Goal: Information Seeking & Learning: Learn about a topic

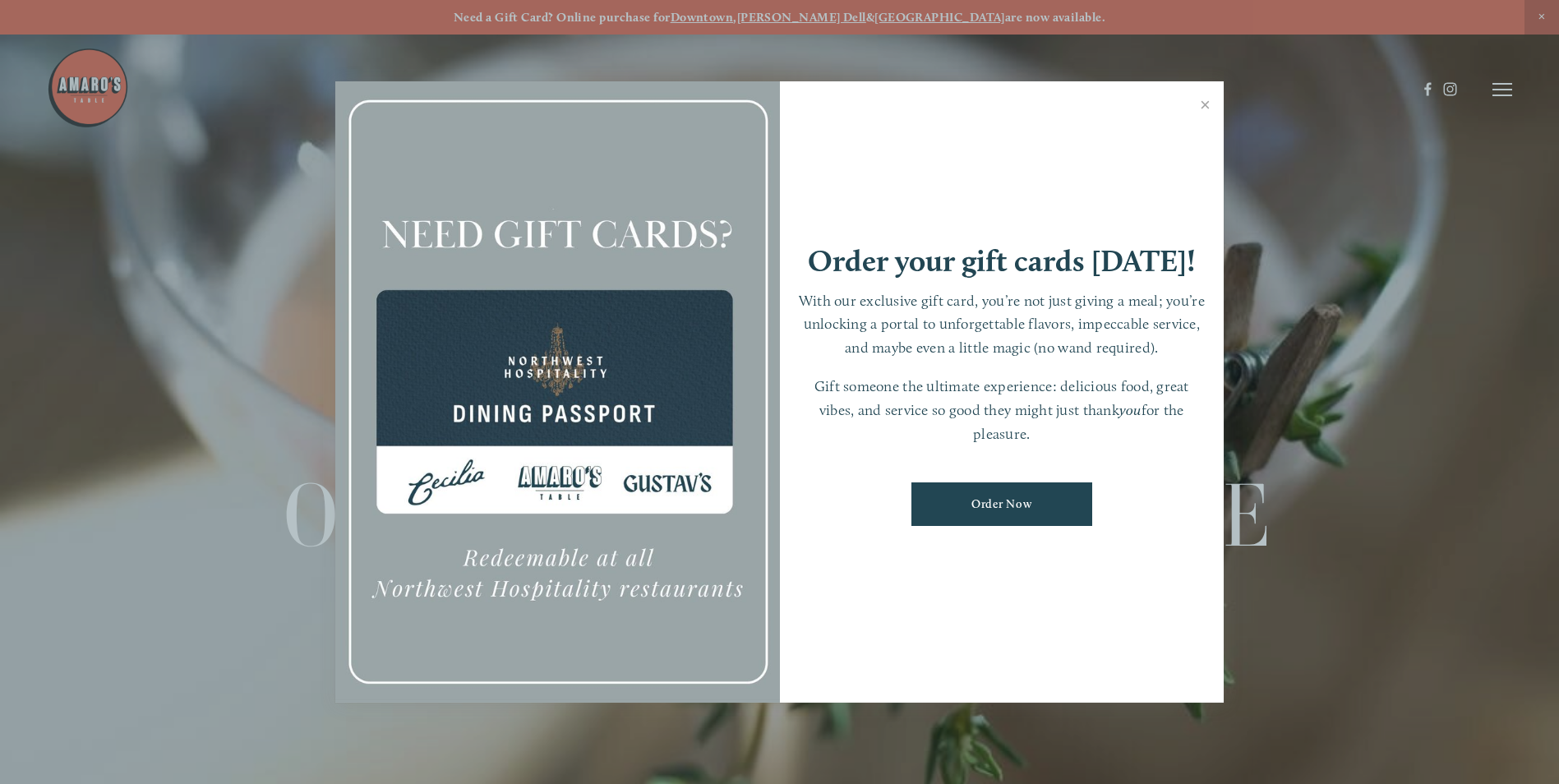
click at [1205, 107] on link "Close" at bounding box center [1204, 106] width 32 height 46
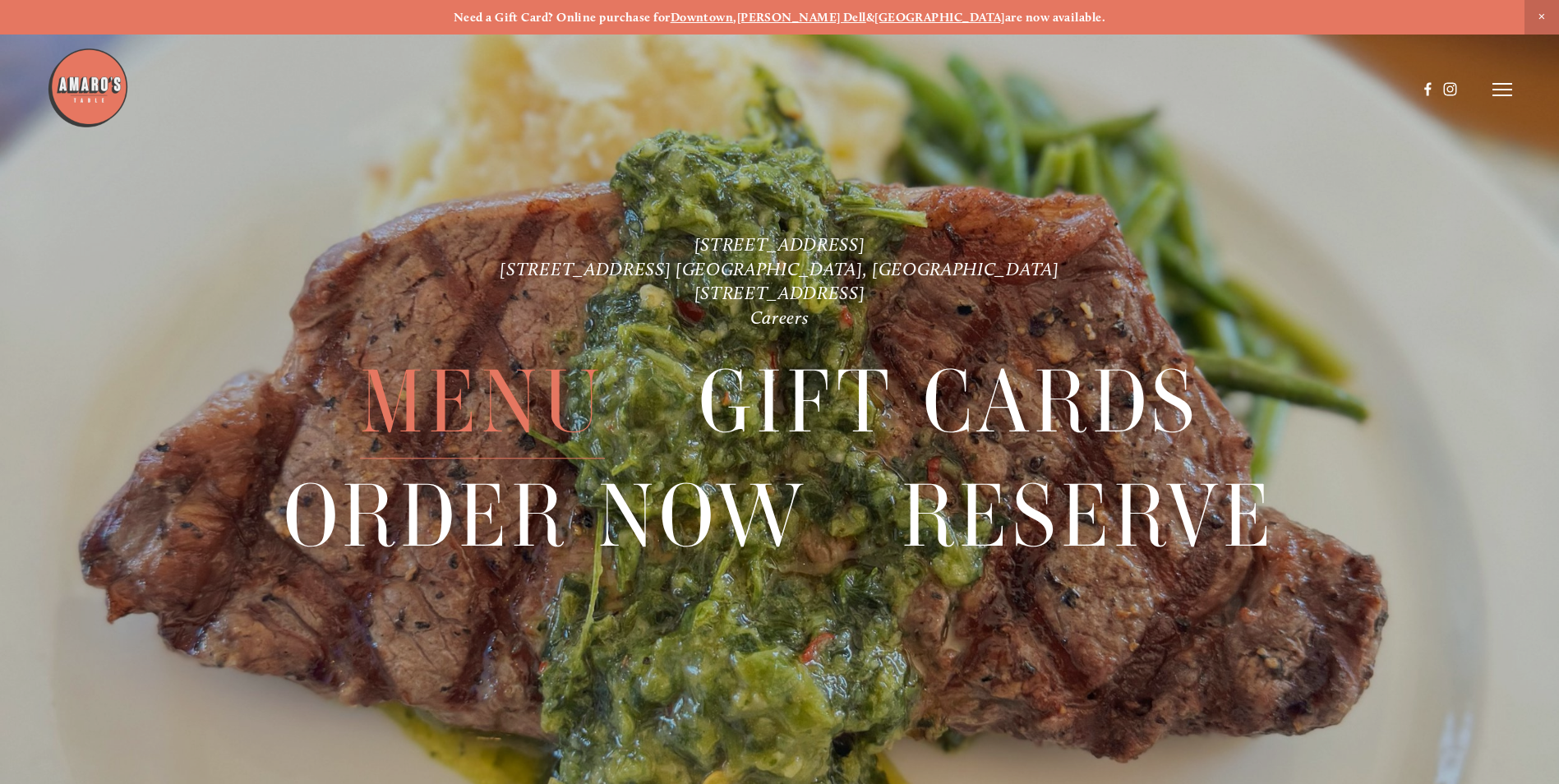
click at [493, 416] on span "Menu" at bounding box center [482, 402] width 245 height 112
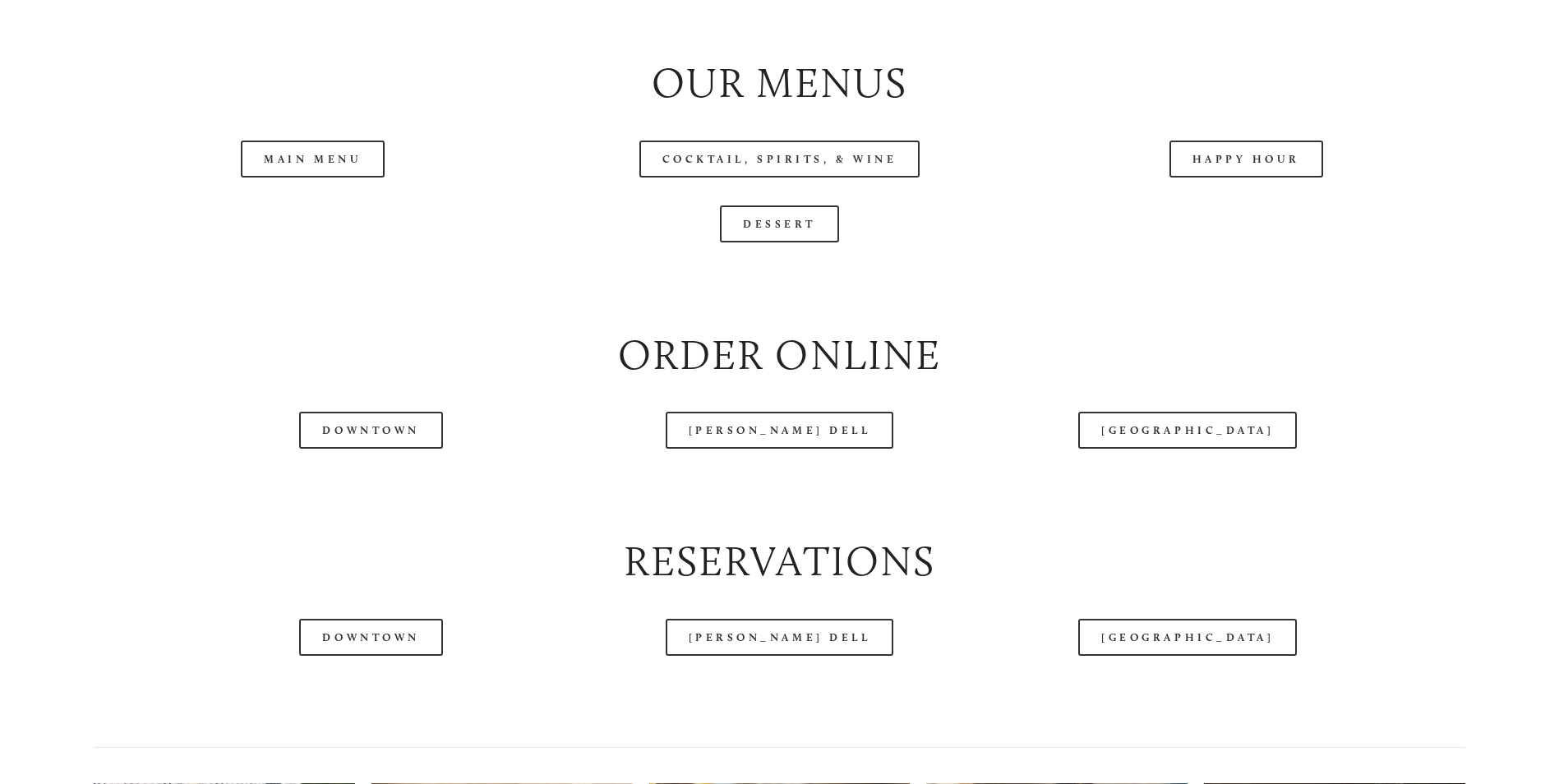
scroll to position [2136, 0]
